Goal: Navigation & Orientation: Go to known website

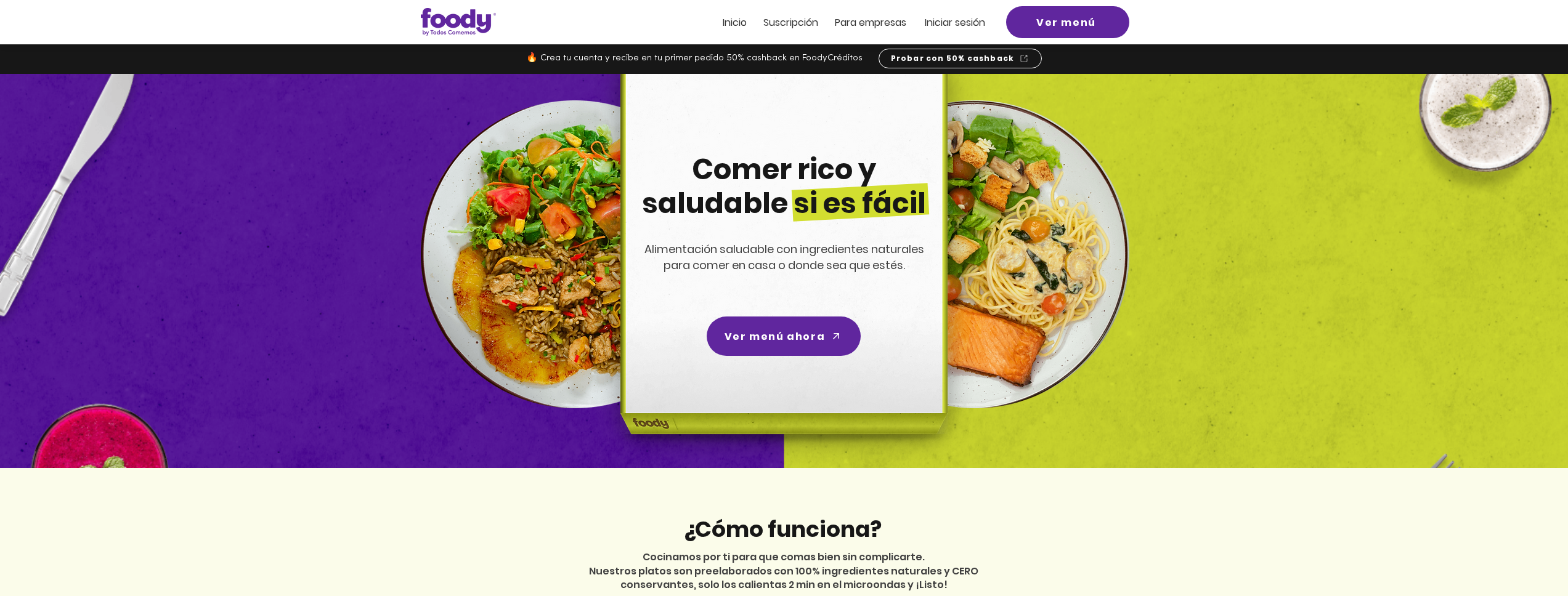
click at [737, 16] on span "Inicio" at bounding box center [734, 22] width 24 height 14
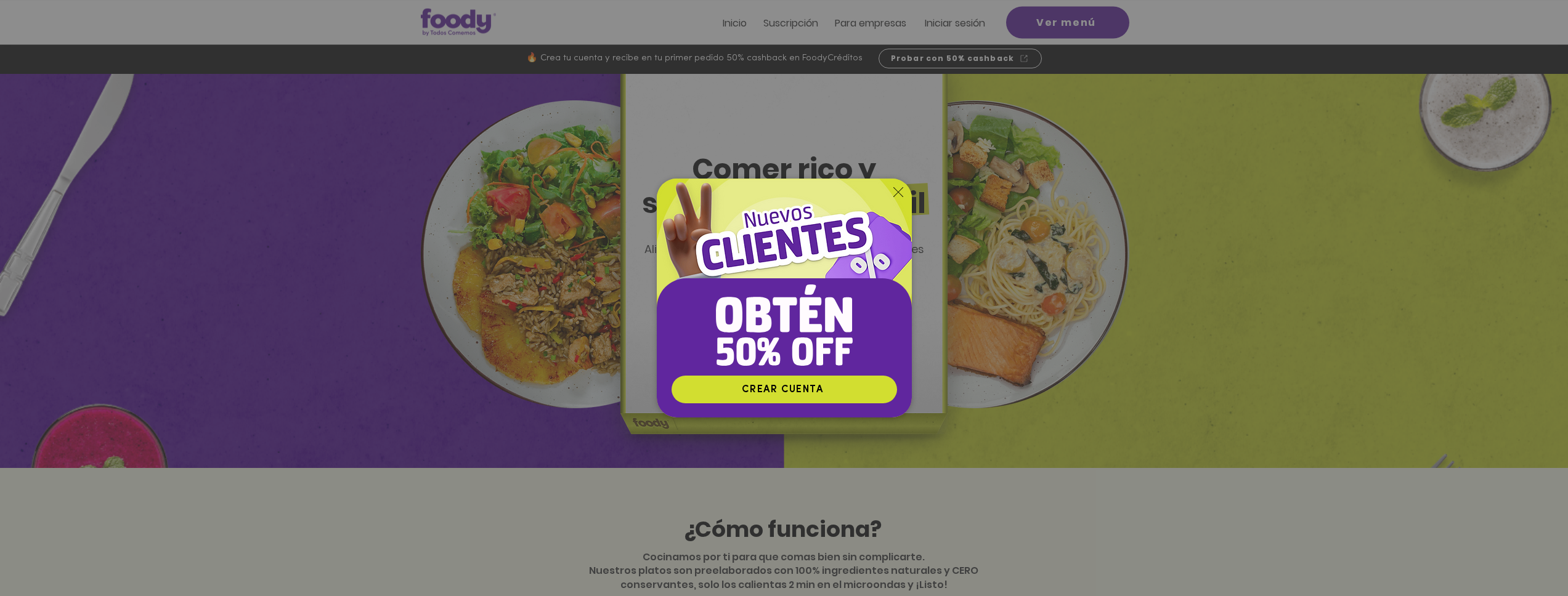
click at [897, 193] on icon "Volver al sitio" at bounding box center [898, 193] width 10 height 10
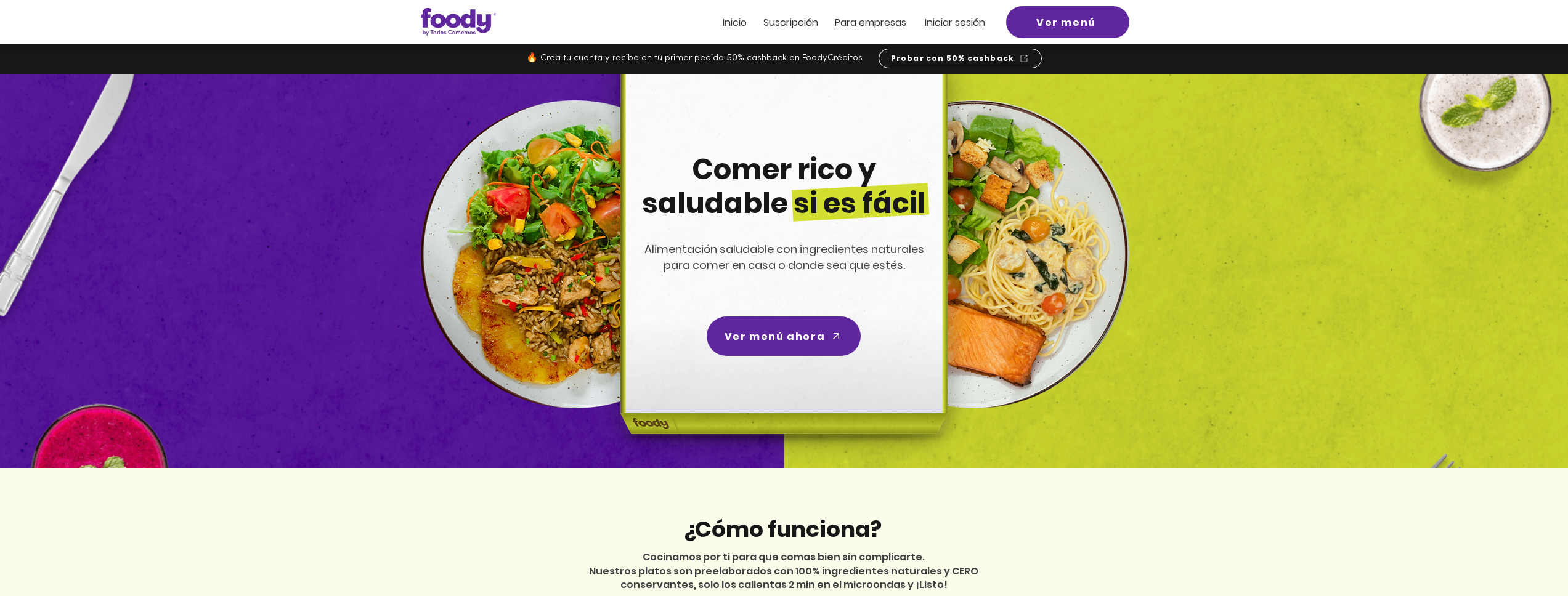
click at [955, 24] on span "Iniciar sesión" at bounding box center [956, 22] width 61 height 14
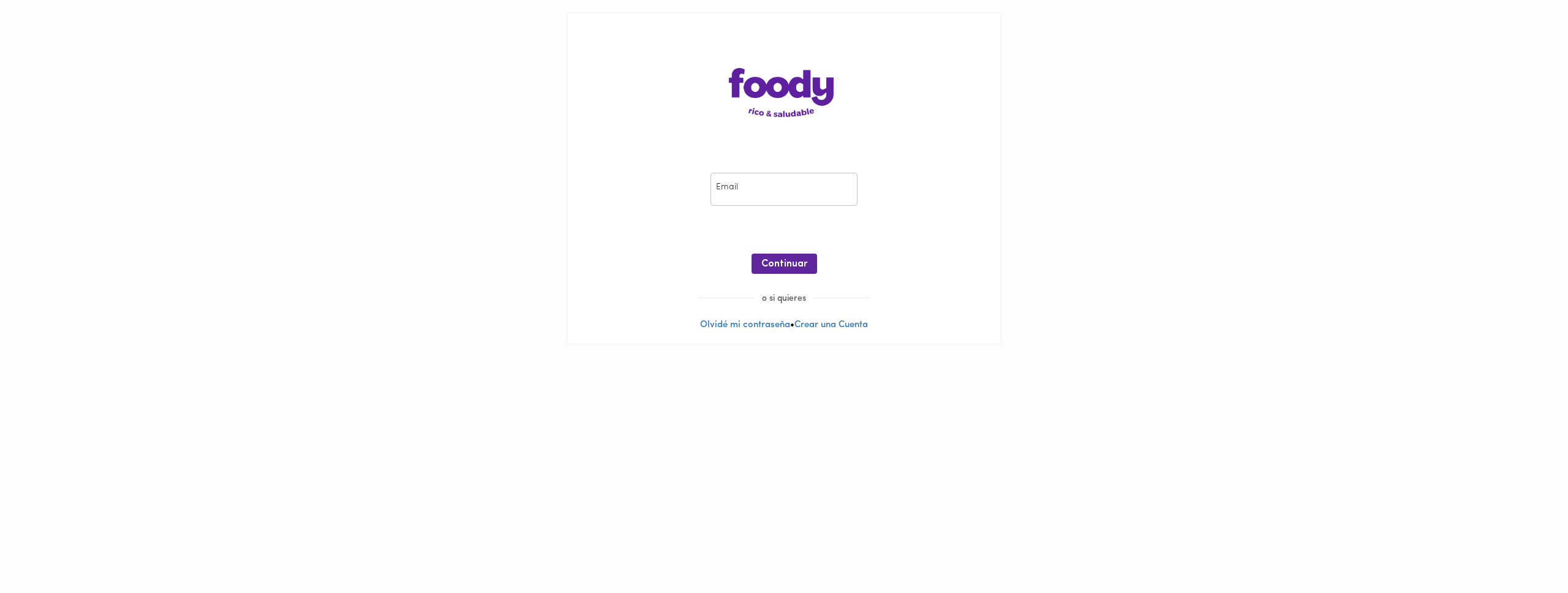
click at [743, 197] on input "email" at bounding box center [784, 190] width 147 height 33
click at [748, 195] on input "email" at bounding box center [784, 190] width 147 height 33
